Goal: Find specific page/section: Find specific page/section

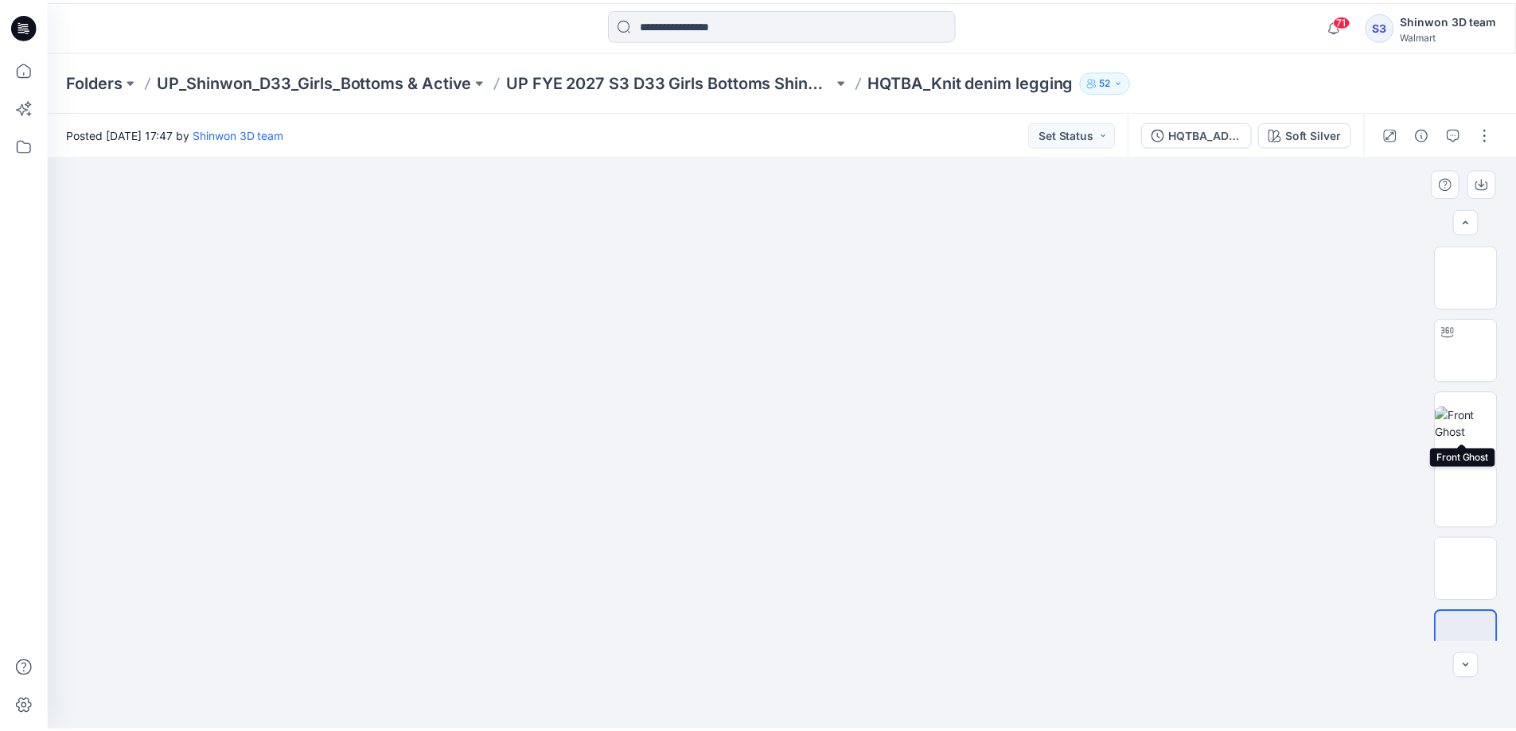
scroll to position [32, 0]
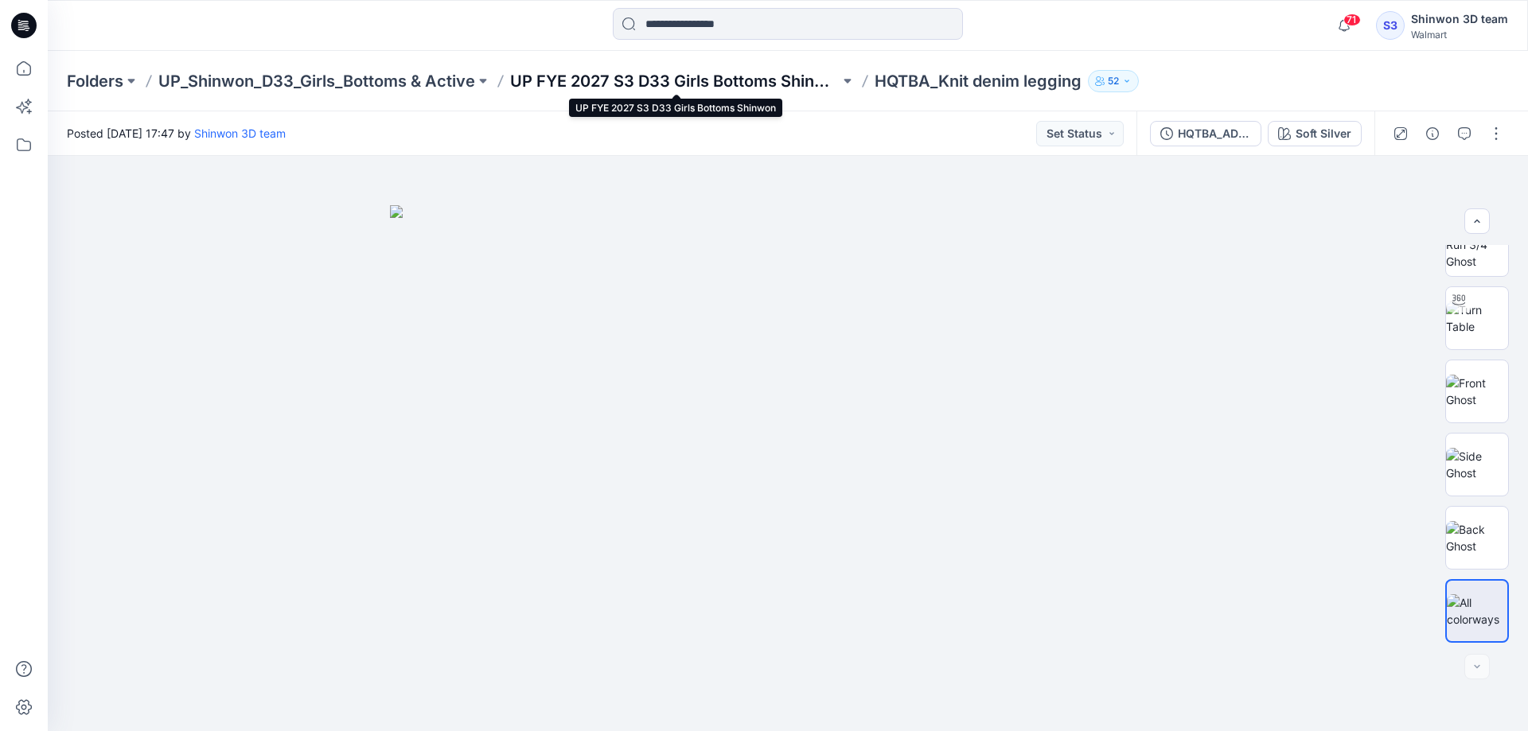
click at [616, 81] on p "UP FYE 2027 S3 D33 Girls Bottoms Shinwon" at bounding box center [674, 81] width 329 height 22
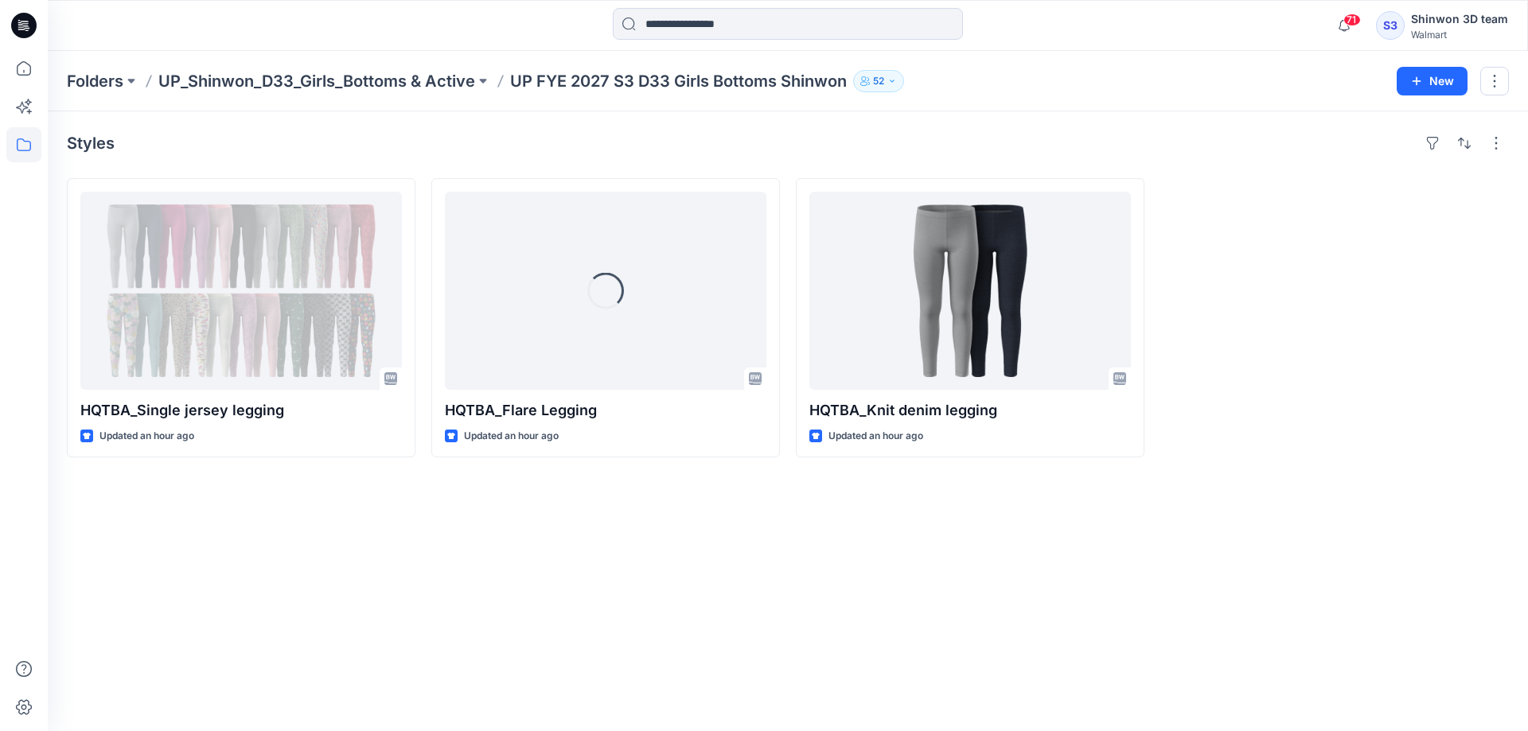
click at [826, 589] on div "Styles HQTBA_Single jersey legging Updated an hour ago Loading... HQTBA_Flare L…" at bounding box center [788, 421] width 1480 height 620
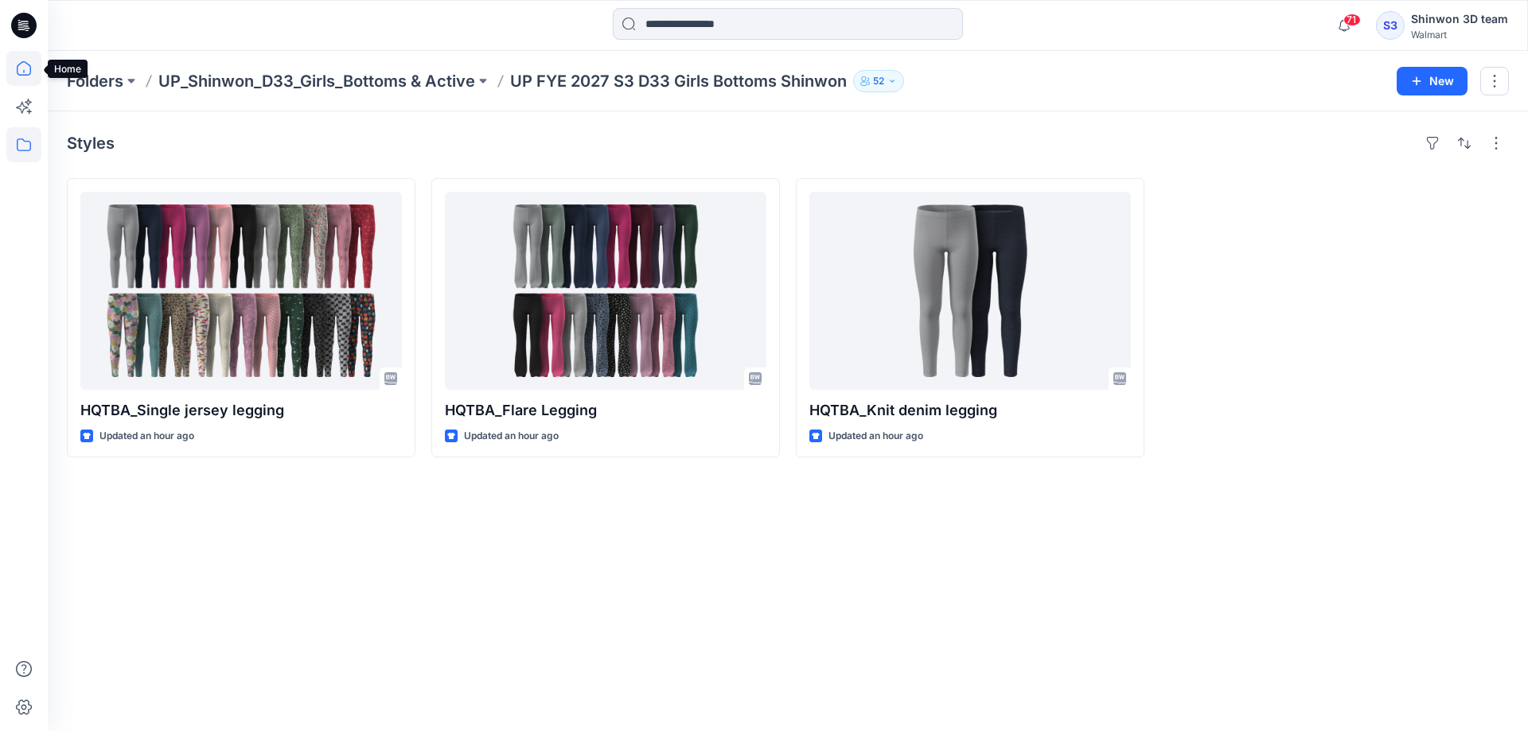
click at [26, 71] on icon at bounding box center [23, 68] width 35 height 35
